Goal: Check status: Verify the current state of an ongoing process or item

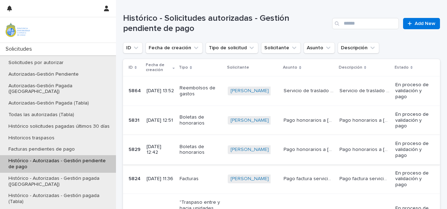
scroll to position [105, 0]
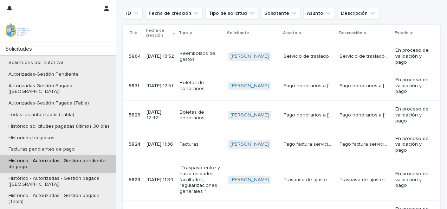
click at [195, 165] on p ""Traspaso entre y hacia unidades, facultades, regularizaciones generales "" at bounding box center [201, 180] width 43 height 30
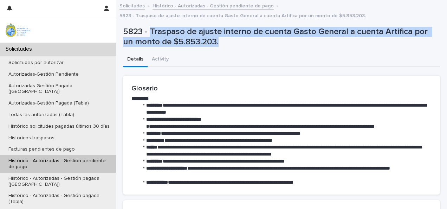
drag, startPoint x: 151, startPoint y: 30, endPoint x: 254, endPoint y: 47, distance: 104.2
click at [254, 47] on div "5823 - Traspaso de ajuste interno de cuenta Gasto General a cuenta Artifica por…" at bounding box center [280, 38] width 314 height 23
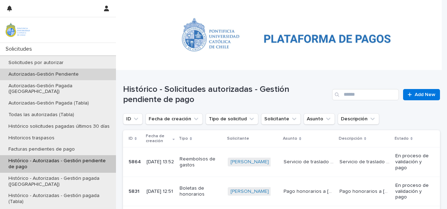
click at [57, 75] on p "Autorizadas-Gestión Pendiente" at bounding box center [44, 74] width 82 height 6
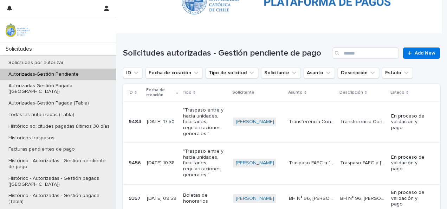
scroll to position [105, 0]
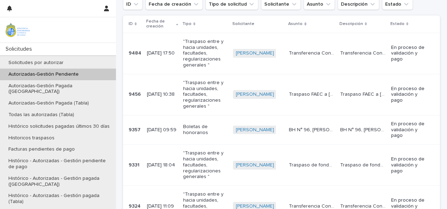
click at [197, 55] on p ""Traspaso entre y hacia unidades, facultades, regularizaciones generales "" at bounding box center [205, 54] width 45 height 30
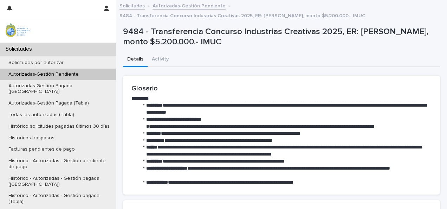
drag, startPoint x: 150, startPoint y: 29, endPoint x: 240, endPoint y: 37, distance: 90.0
click at [240, 37] on p "9484 - Transferencia Concurso Industrias Creativas 2025, ER: [PERSON_NAME], mon…" at bounding box center [280, 37] width 314 height 20
